Goal: Navigation & Orientation: Find specific page/section

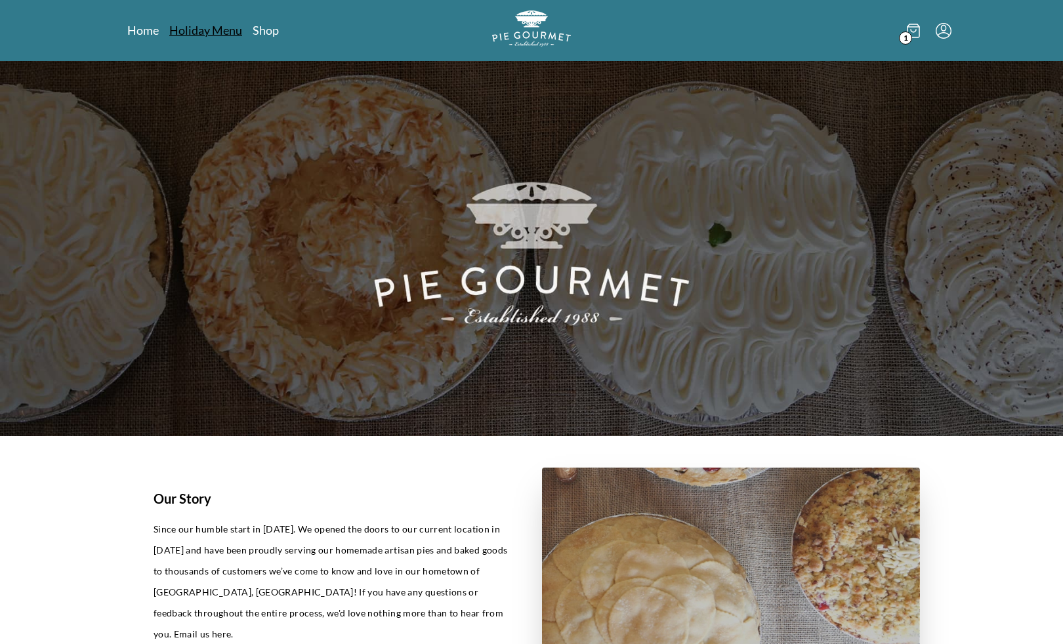
click at [226, 37] on link "Holiday Menu" at bounding box center [205, 30] width 73 height 16
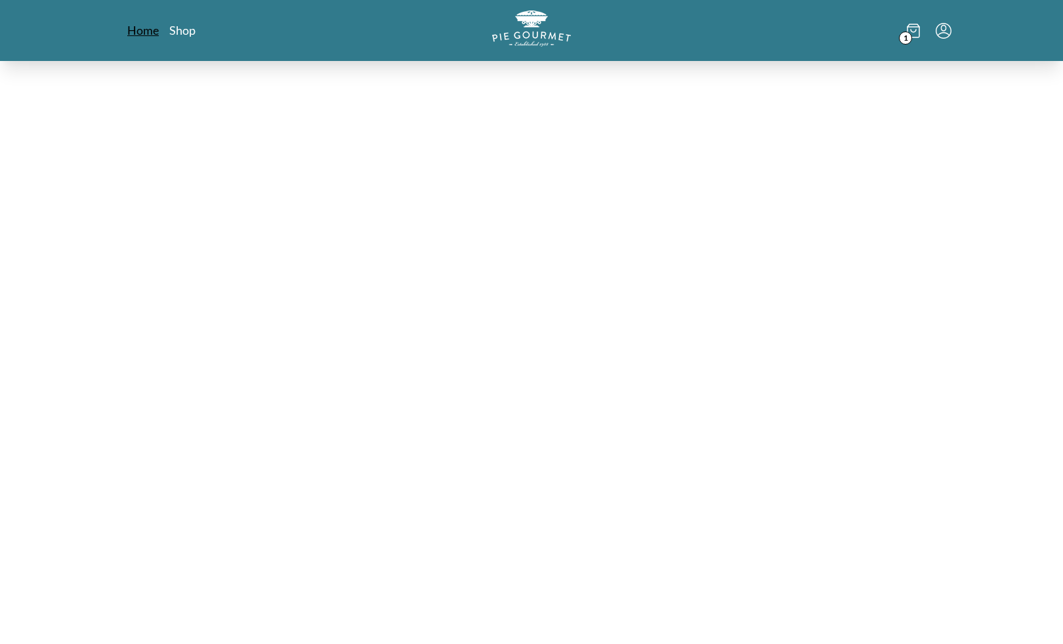
click at [140, 30] on link "Home" at bounding box center [142, 30] width 31 height 16
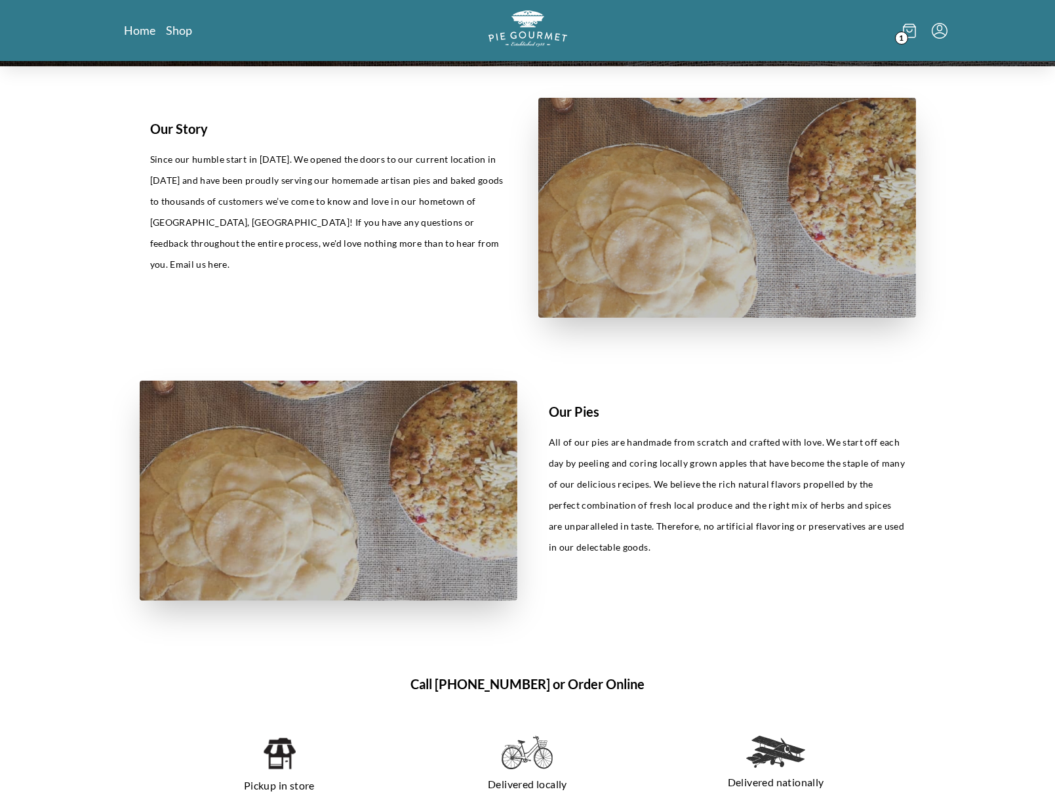
scroll to position [564, 0]
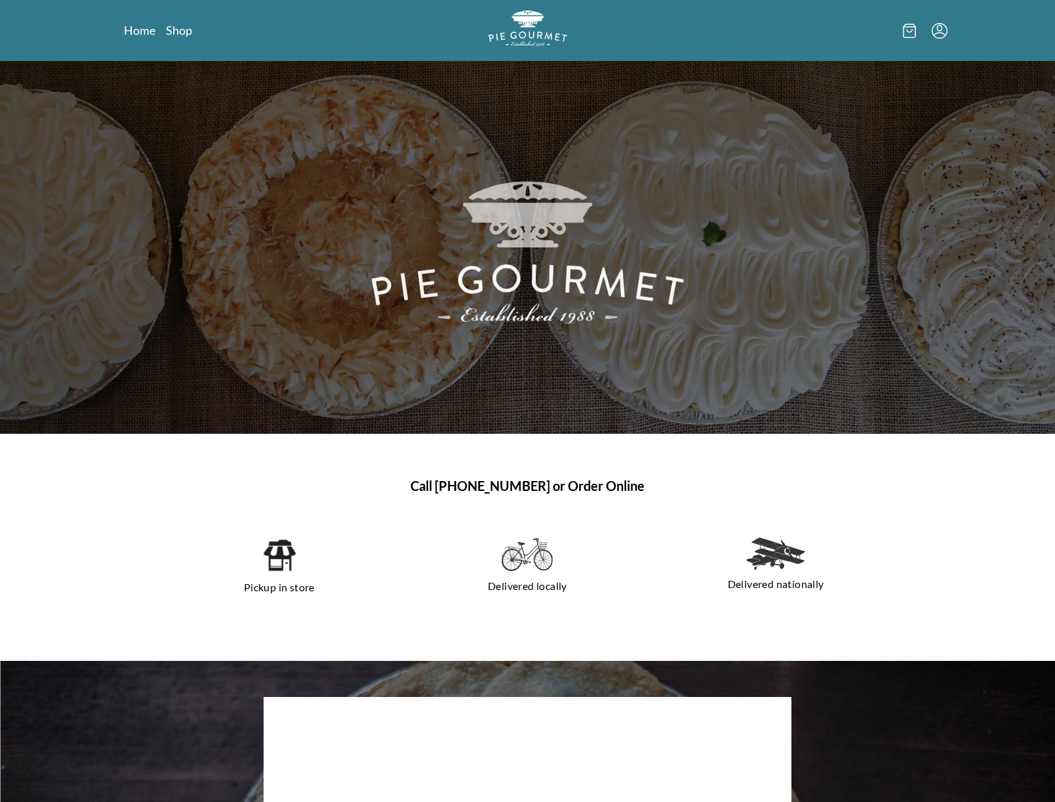
scroll to position [564, 0]
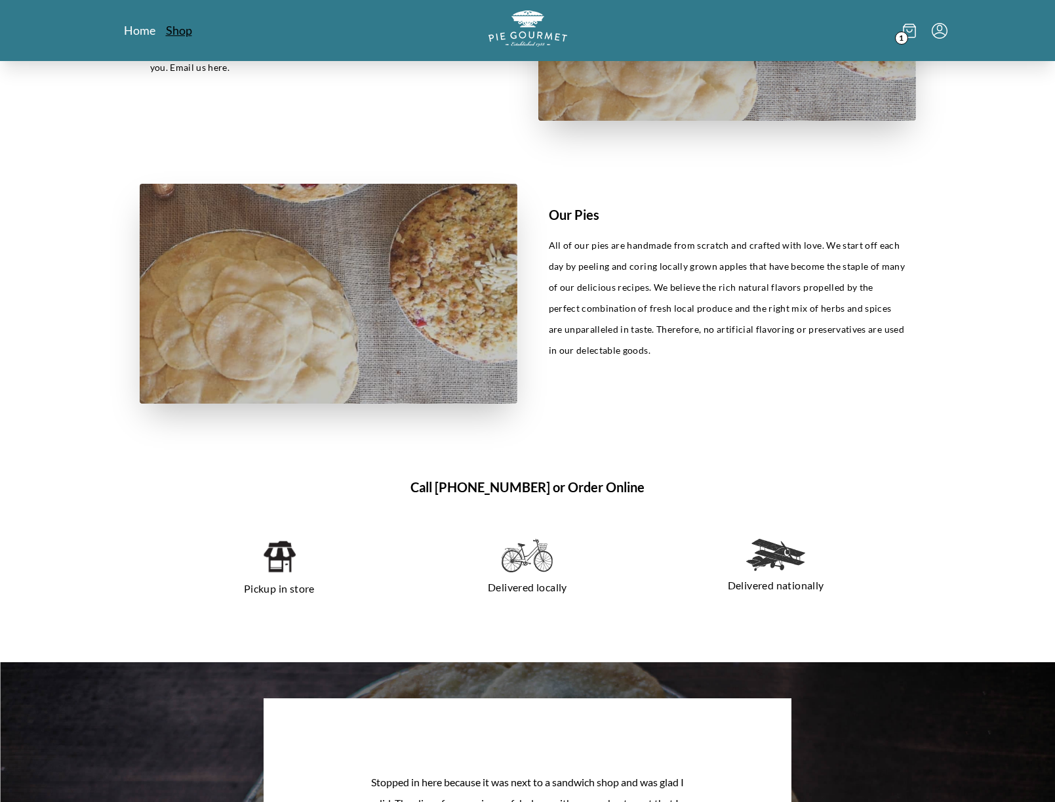
click at [187, 33] on link "Shop" at bounding box center [179, 30] width 26 height 16
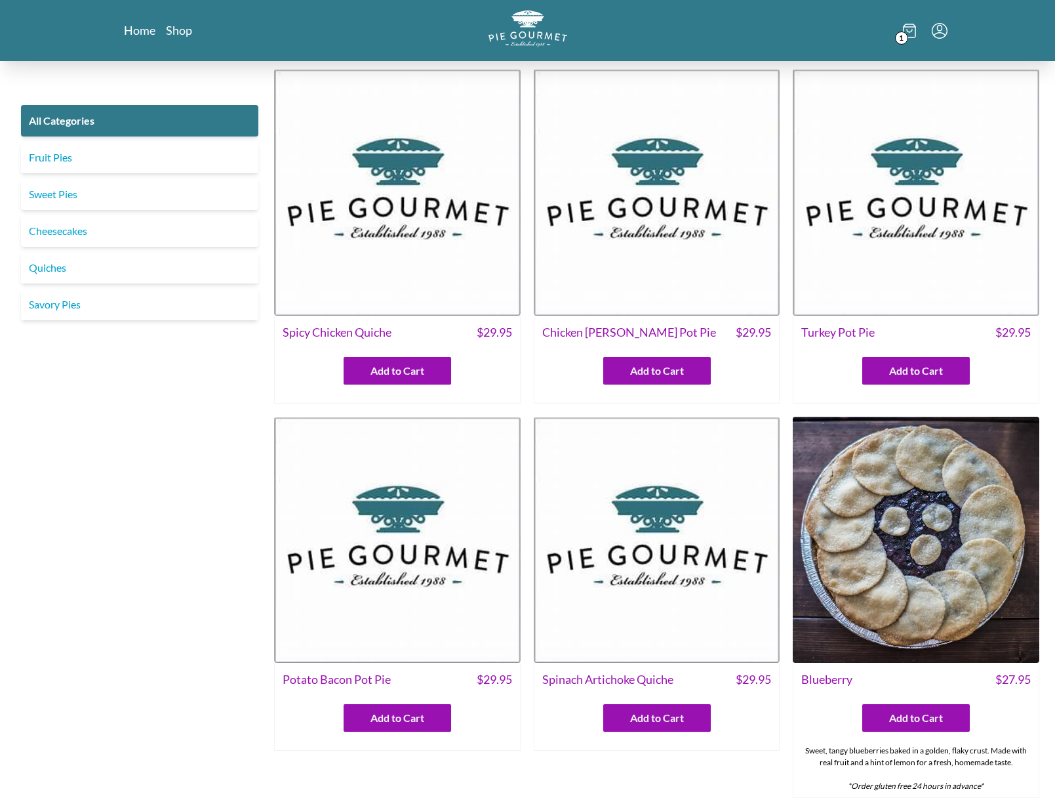
click at [152, 46] on div "Home Shop 1" at bounding box center [528, 30] width 840 height 61
click at [144, 35] on link "Home" at bounding box center [139, 30] width 31 height 16
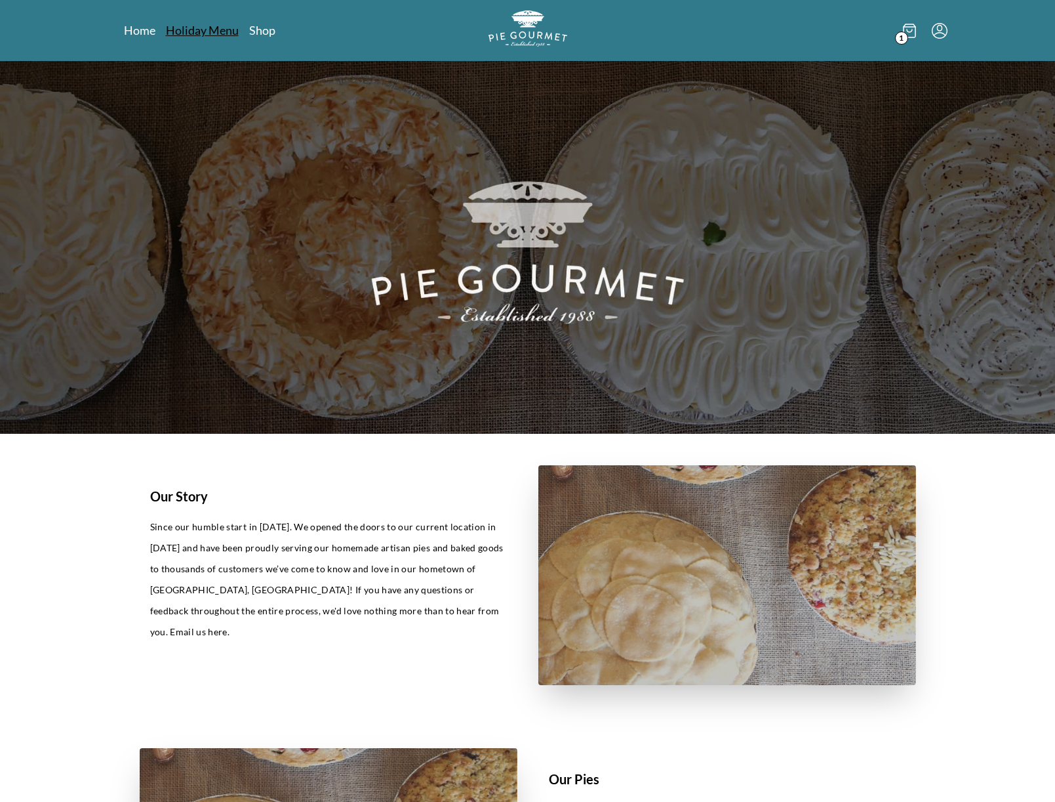
click at [199, 32] on link "Holiday Menu" at bounding box center [202, 30] width 73 height 16
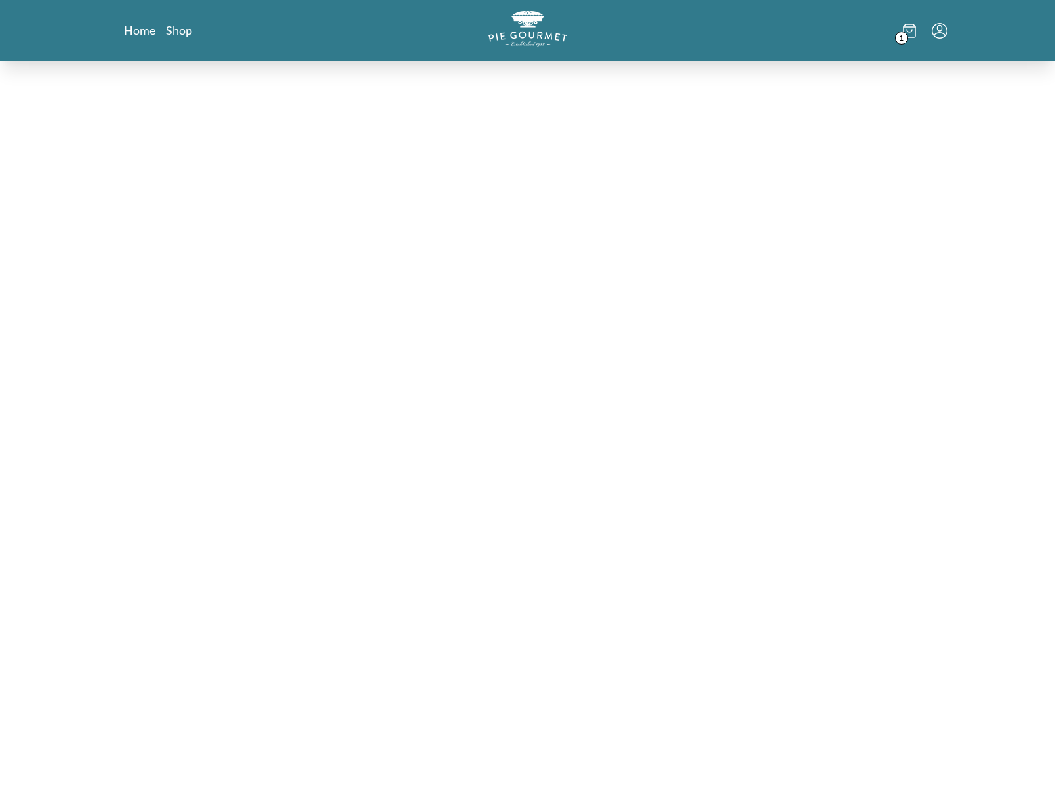
click at [124, 39] on div "Home Shop 1" at bounding box center [528, 30] width 840 height 61
click at [138, 37] on link "Home" at bounding box center [139, 30] width 31 height 16
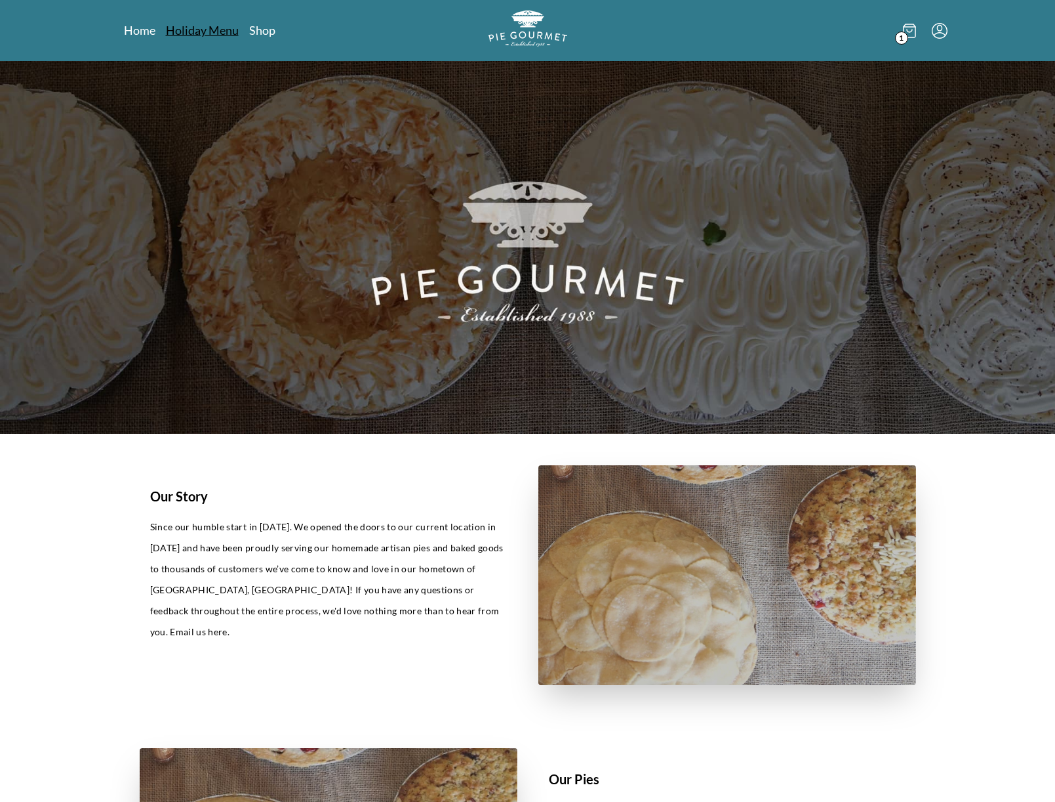
click at [198, 37] on link "Holiday Menu" at bounding box center [202, 30] width 73 height 16
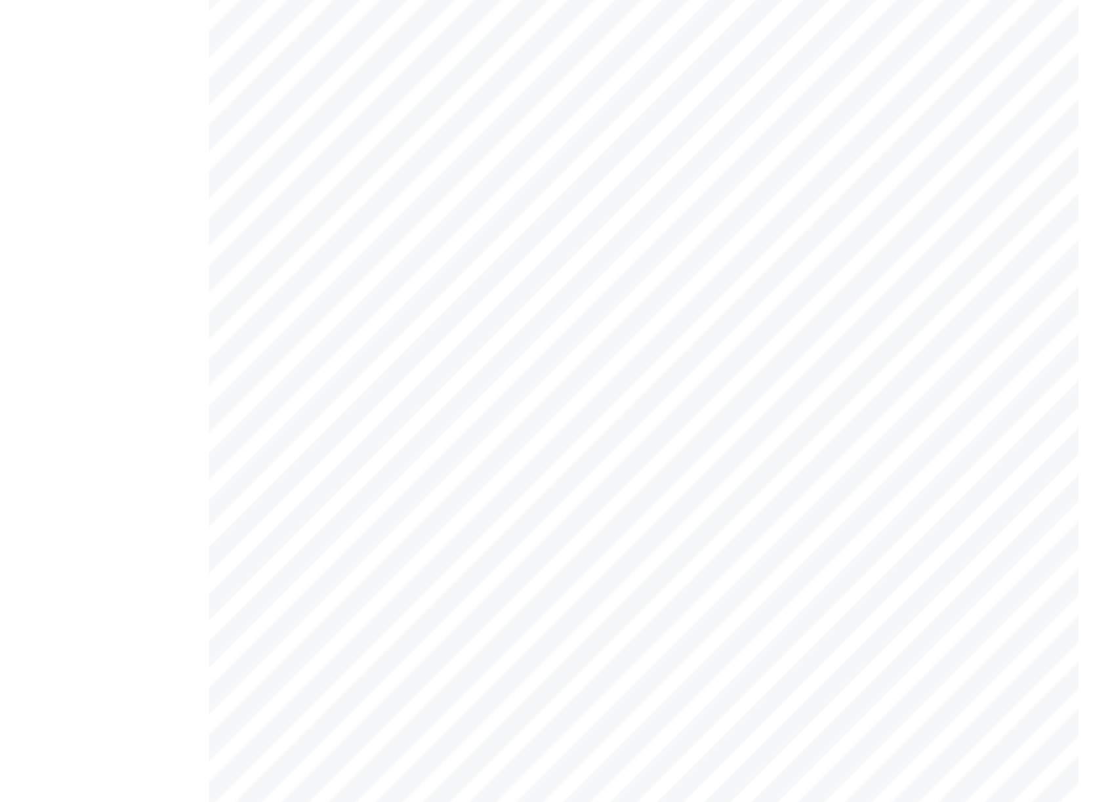
scroll to position [78, 0]
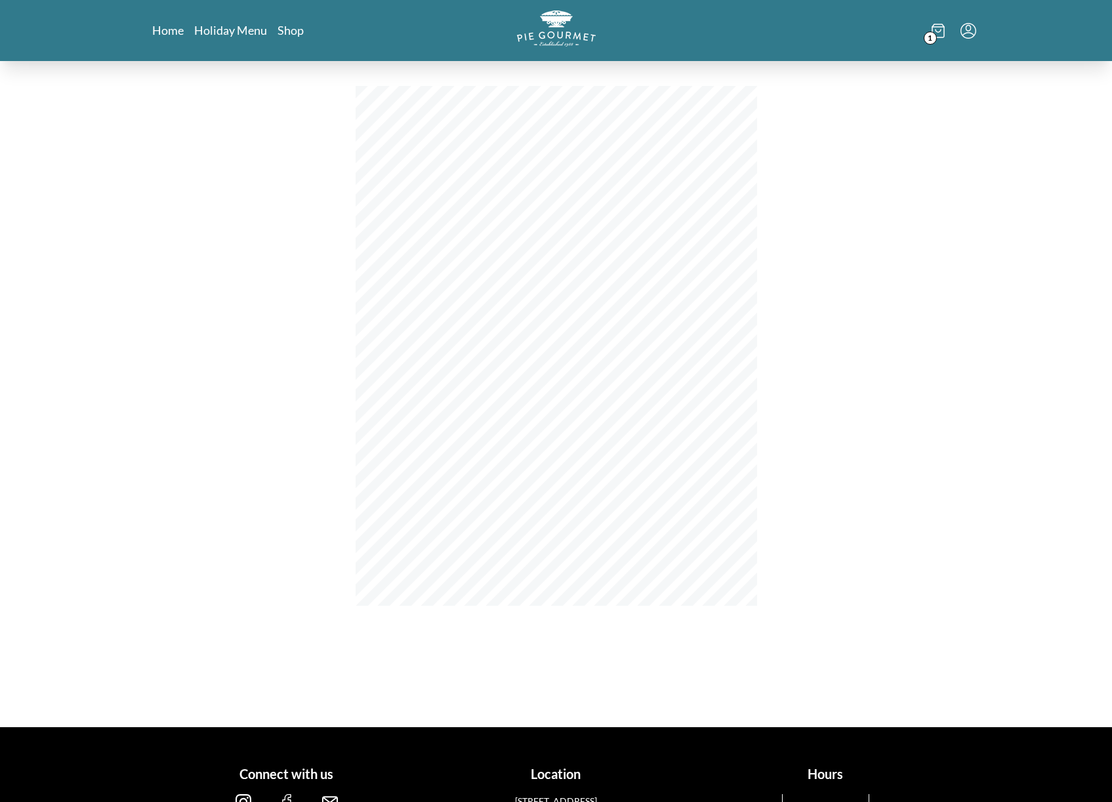
click at [87, 212] on main "[DATE] Menu Banana Cream Chocolate Cream Coconut Cream Key Lime Cream Mincemeat…" at bounding box center [556, 355] width 1112 height 744
click at [281, 22] on div "Home Holiday Menu Shop 1" at bounding box center [556, 30] width 840 height 61
click at [281, 29] on link "Shop" at bounding box center [290, 30] width 26 height 16
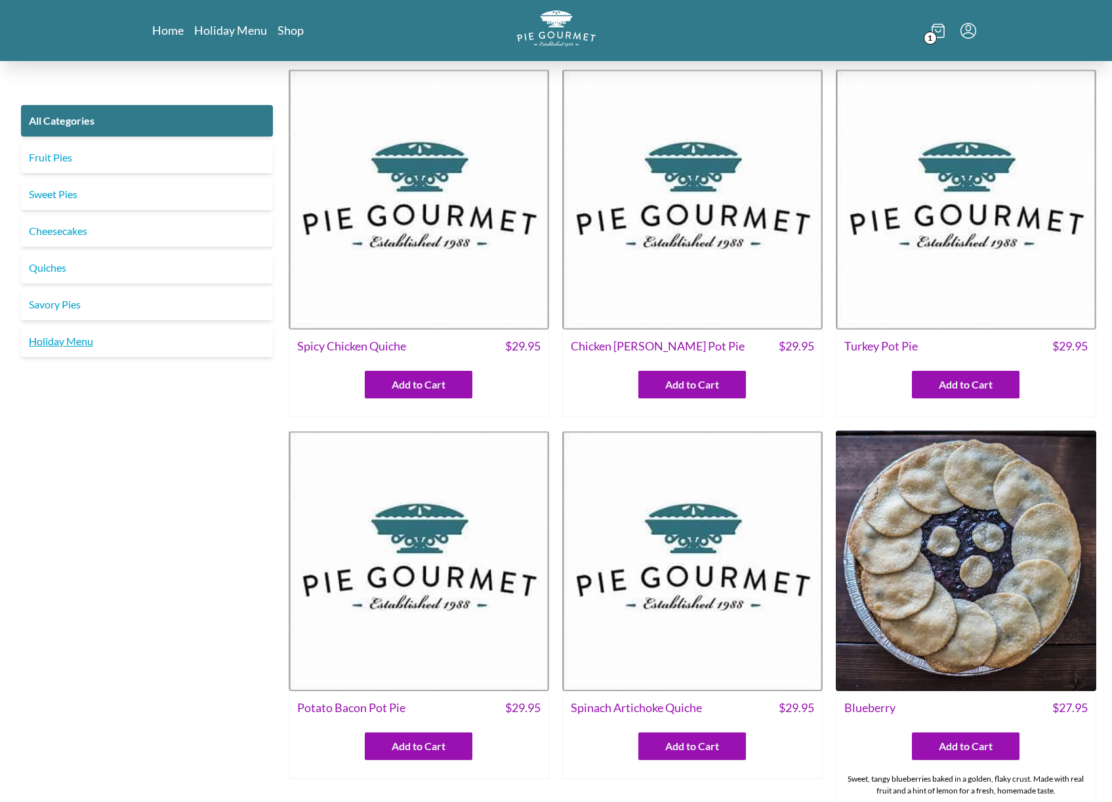
click at [81, 347] on link "Holiday Menu" at bounding box center [147, 340] width 252 height 31
